Goal: Task Accomplishment & Management: Manage account settings

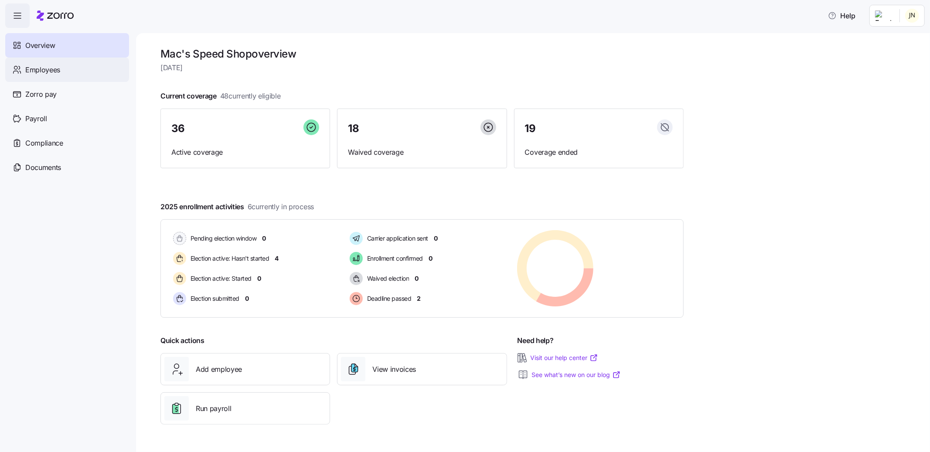
click at [37, 71] on span "Employees" at bounding box center [42, 70] width 35 height 11
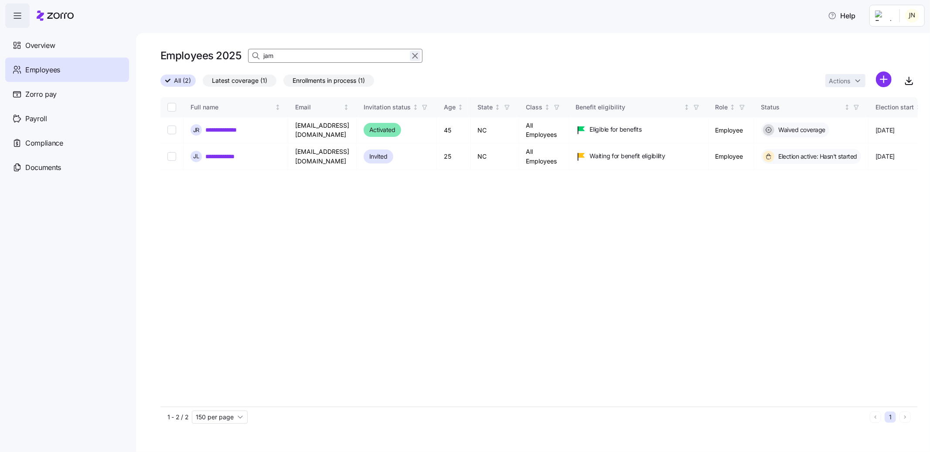
click at [417, 55] on icon "button" at bounding box center [415, 56] width 10 height 10
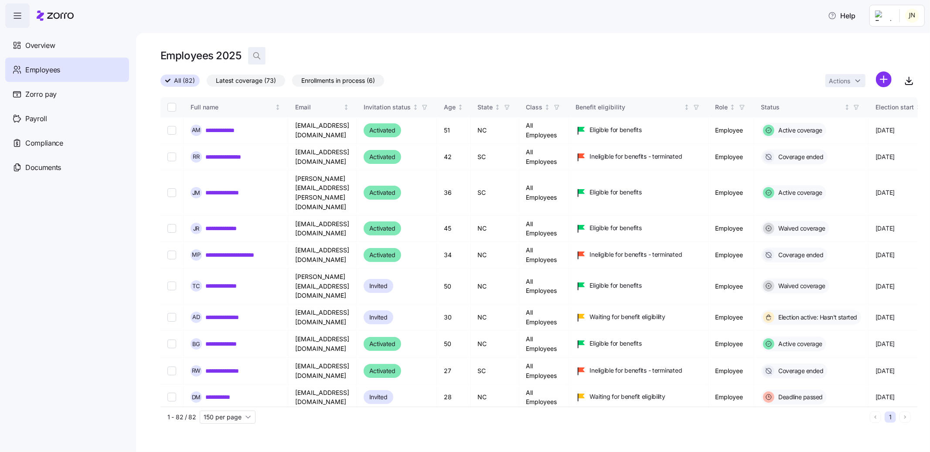
click at [254, 56] on icon "button" at bounding box center [256, 55] width 9 height 9
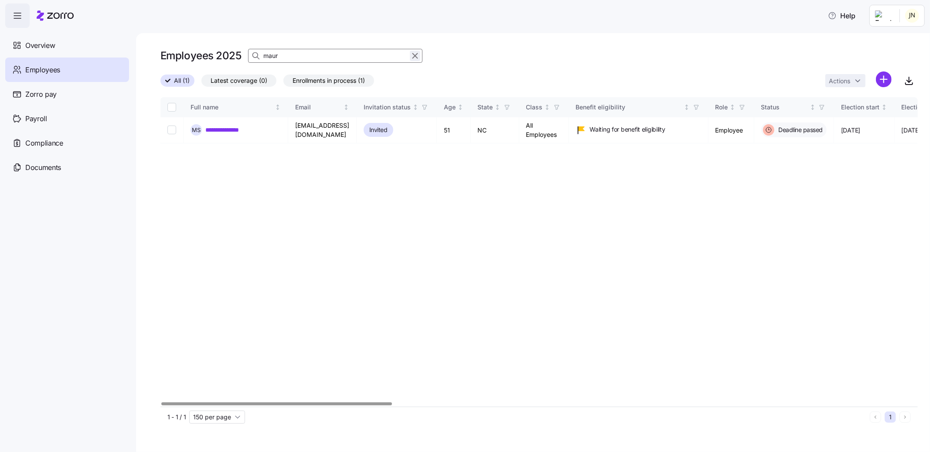
type input "maur"
click at [414, 57] on icon "button" at bounding box center [415, 56] width 5 height 5
